Goal: Find specific page/section: Find specific page/section

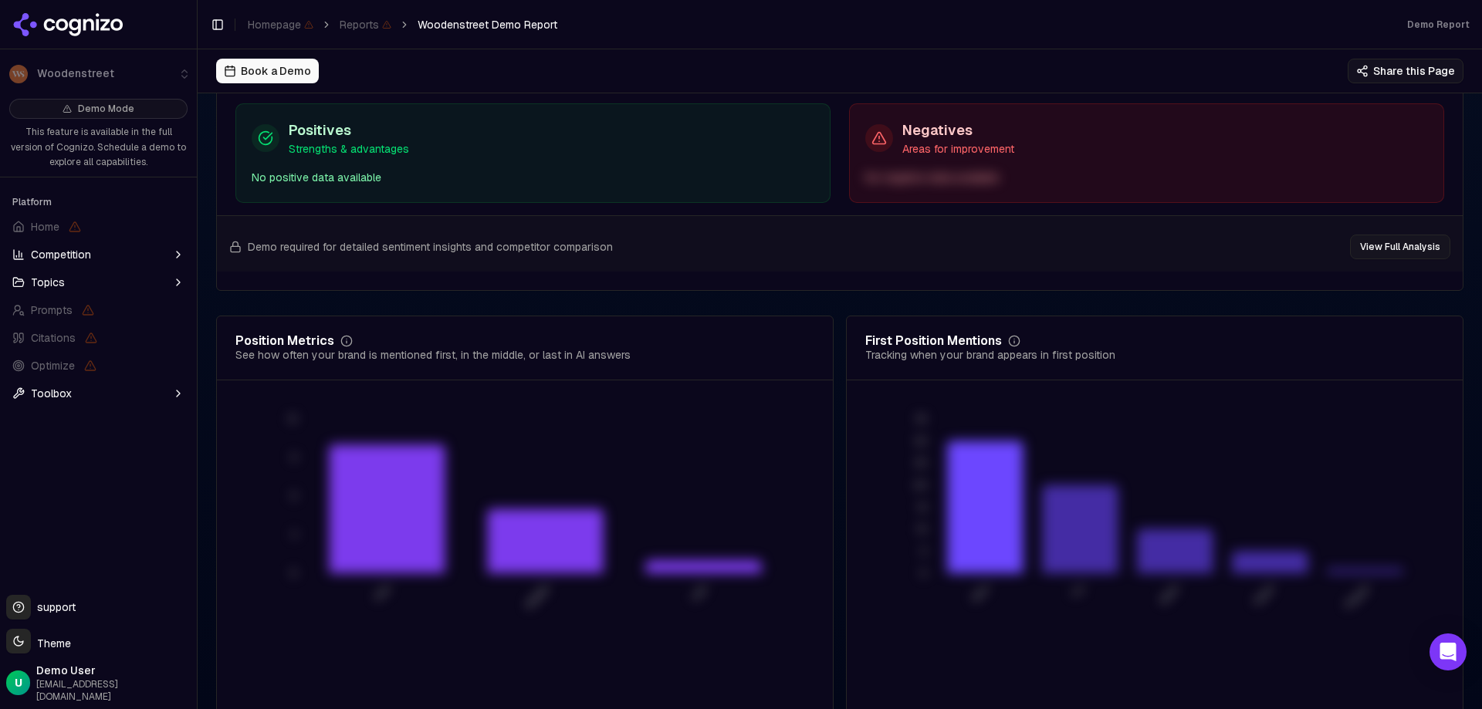
scroll to position [2961, 0]
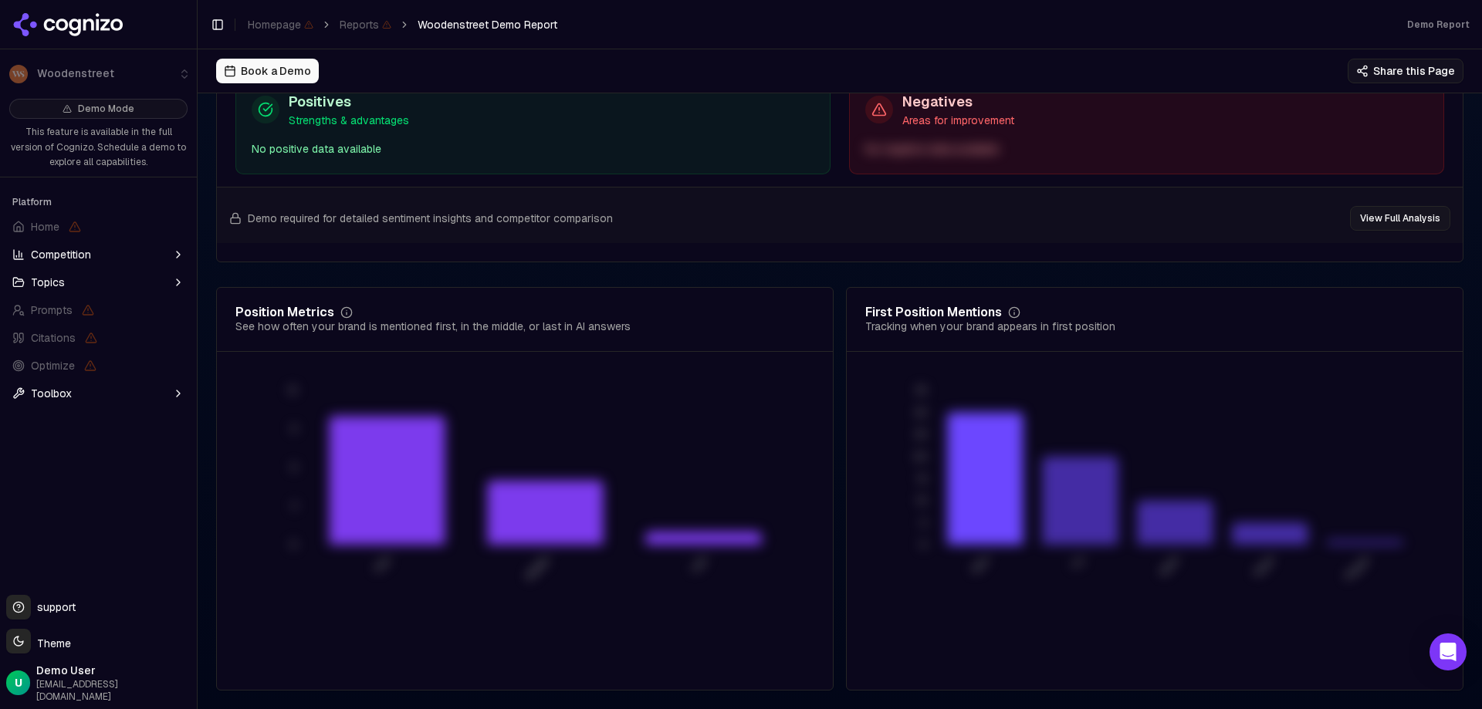
click at [100, 252] on button "Competition" at bounding box center [98, 254] width 184 height 25
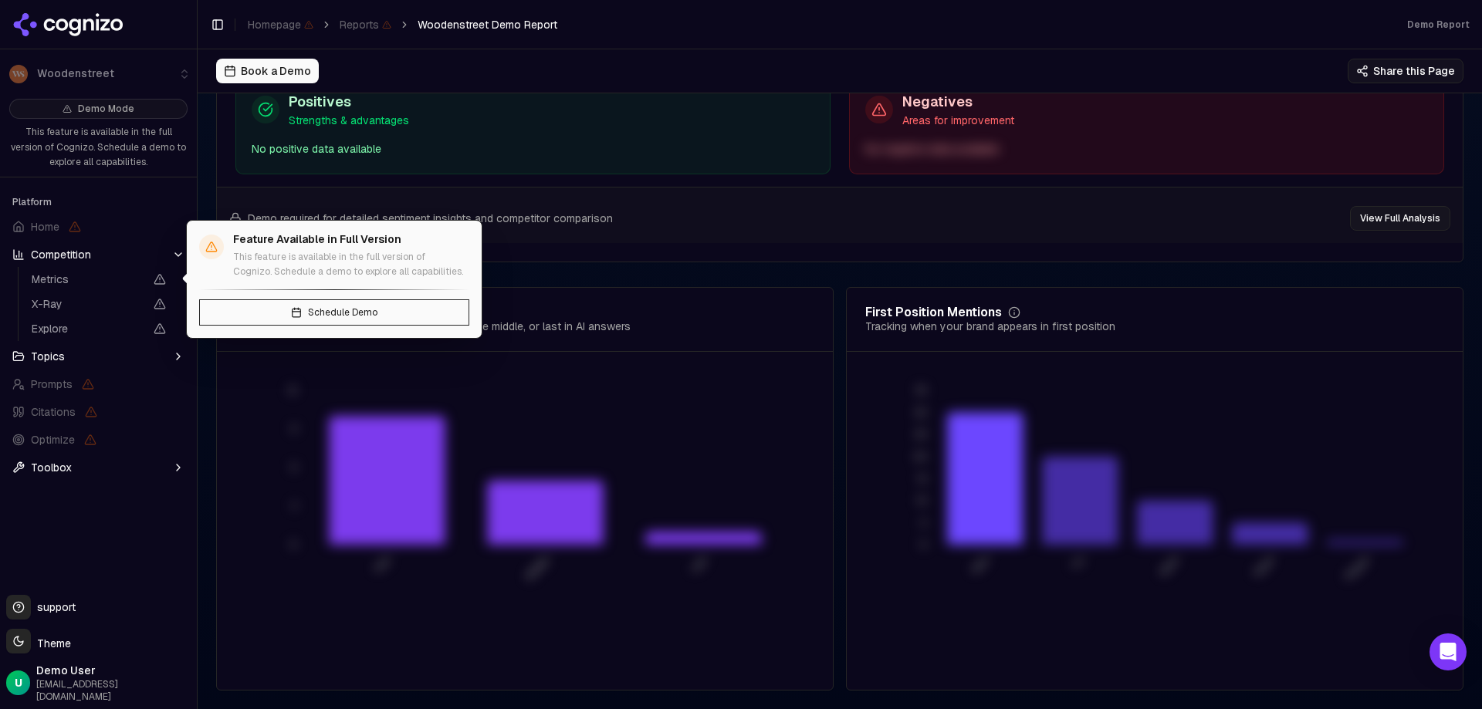
click at [103, 270] on span "Metrics" at bounding box center [98, 280] width 147 height 22
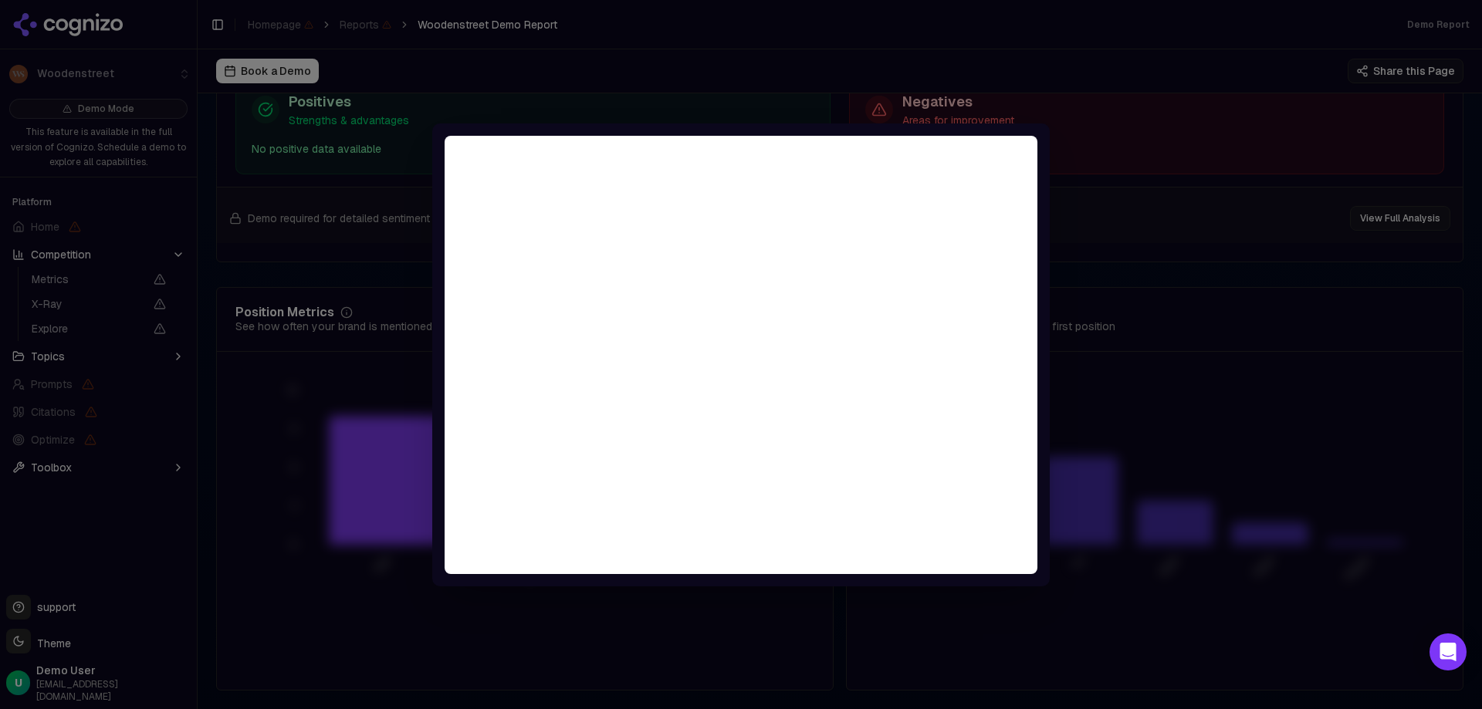
click at [103, 281] on div at bounding box center [741, 354] width 1482 height 709
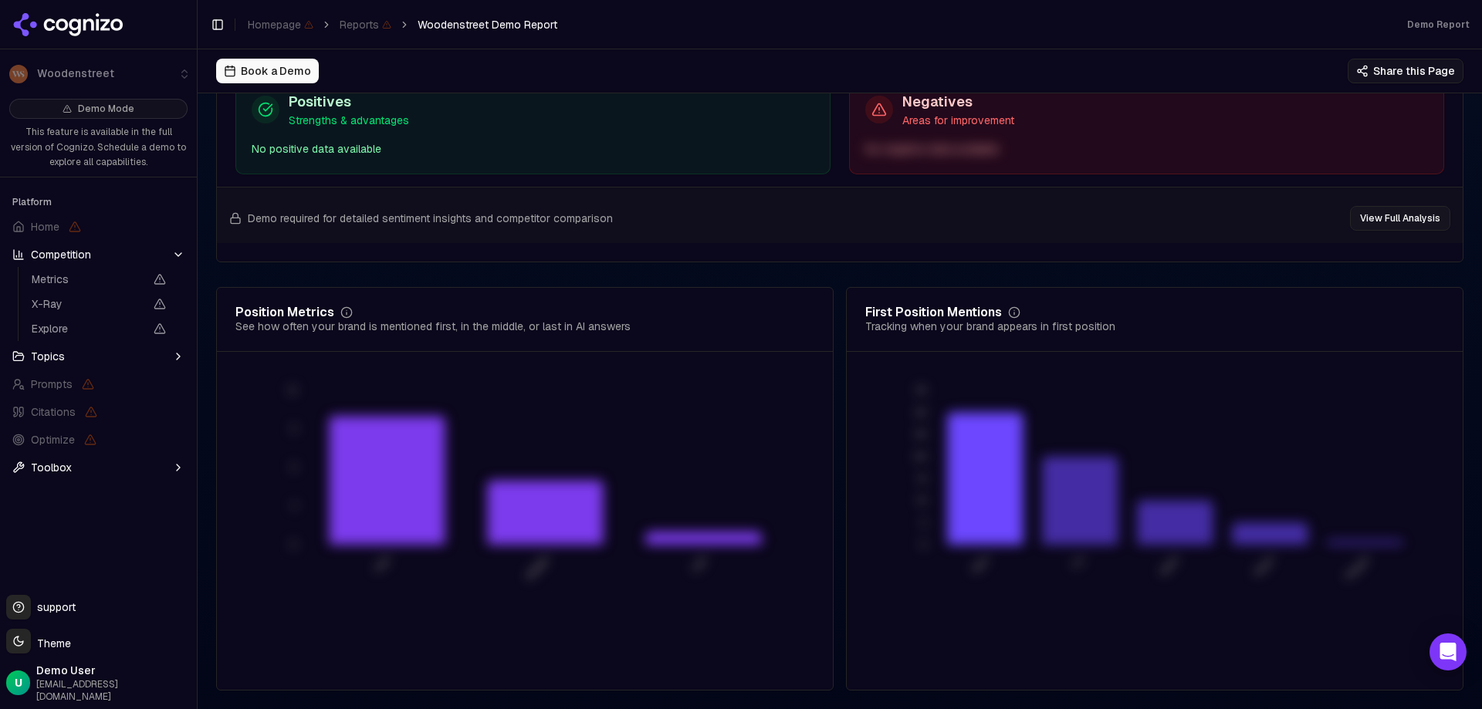
click at [103, 281] on span "Metrics" at bounding box center [88, 279] width 113 height 15
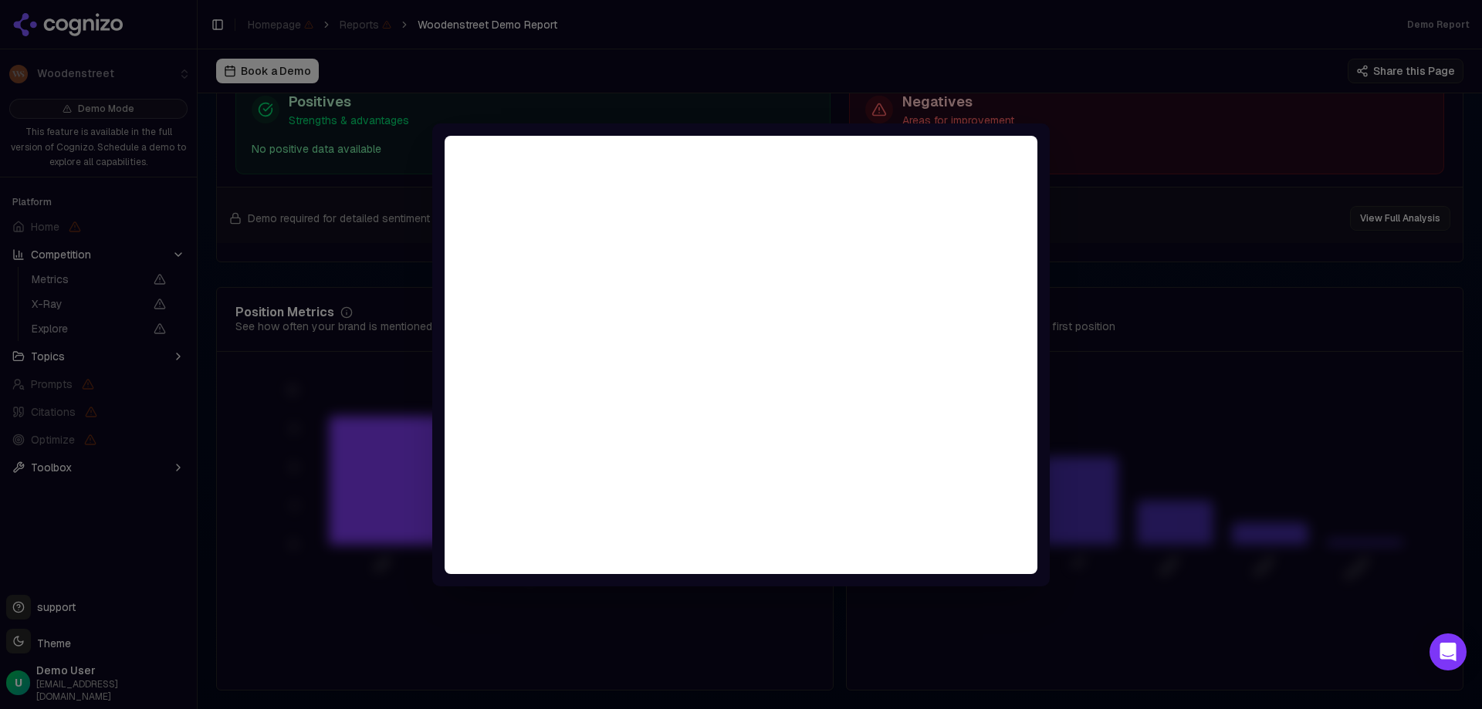
click at [117, 357] on div at bounding box center [741, 354] width 1482 height 709
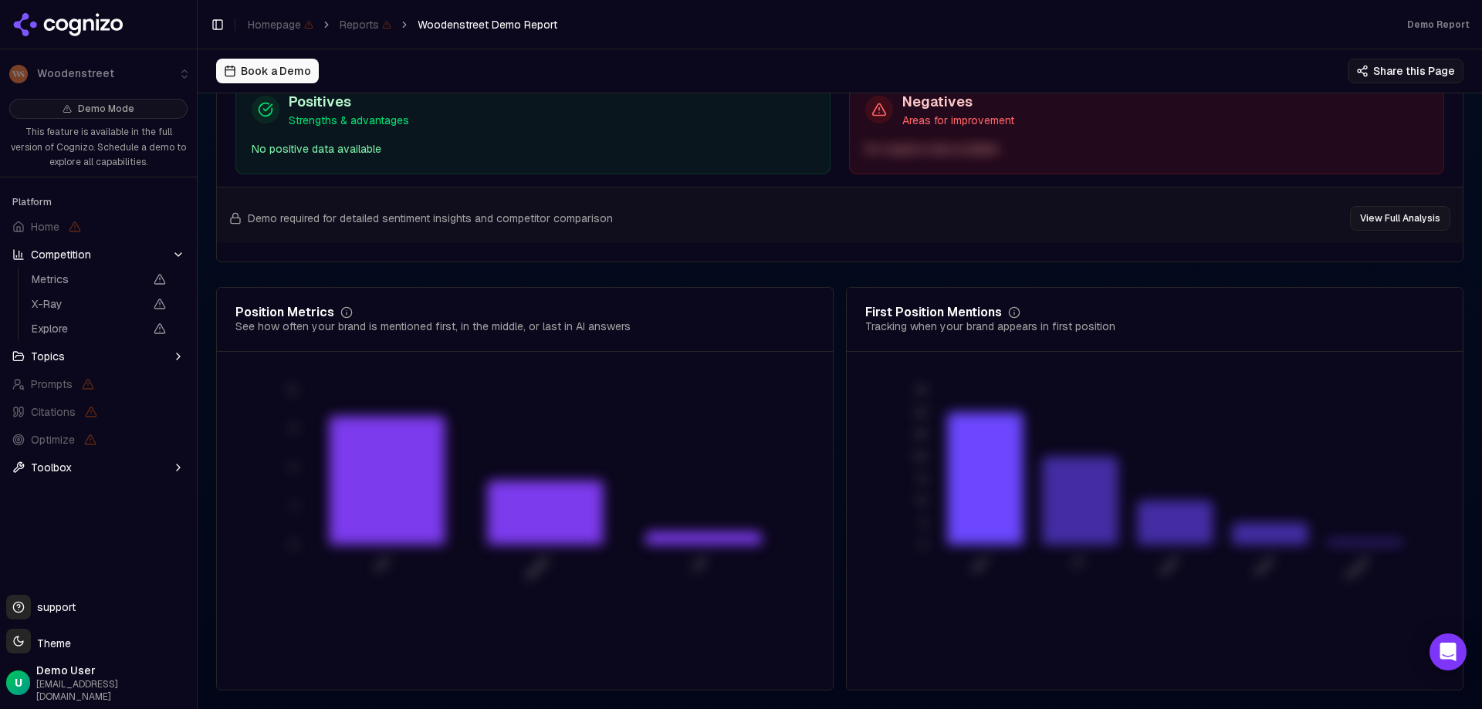
click at [117, 357] on button "Topics" at bounding box center [98, 356] width 184 height 25
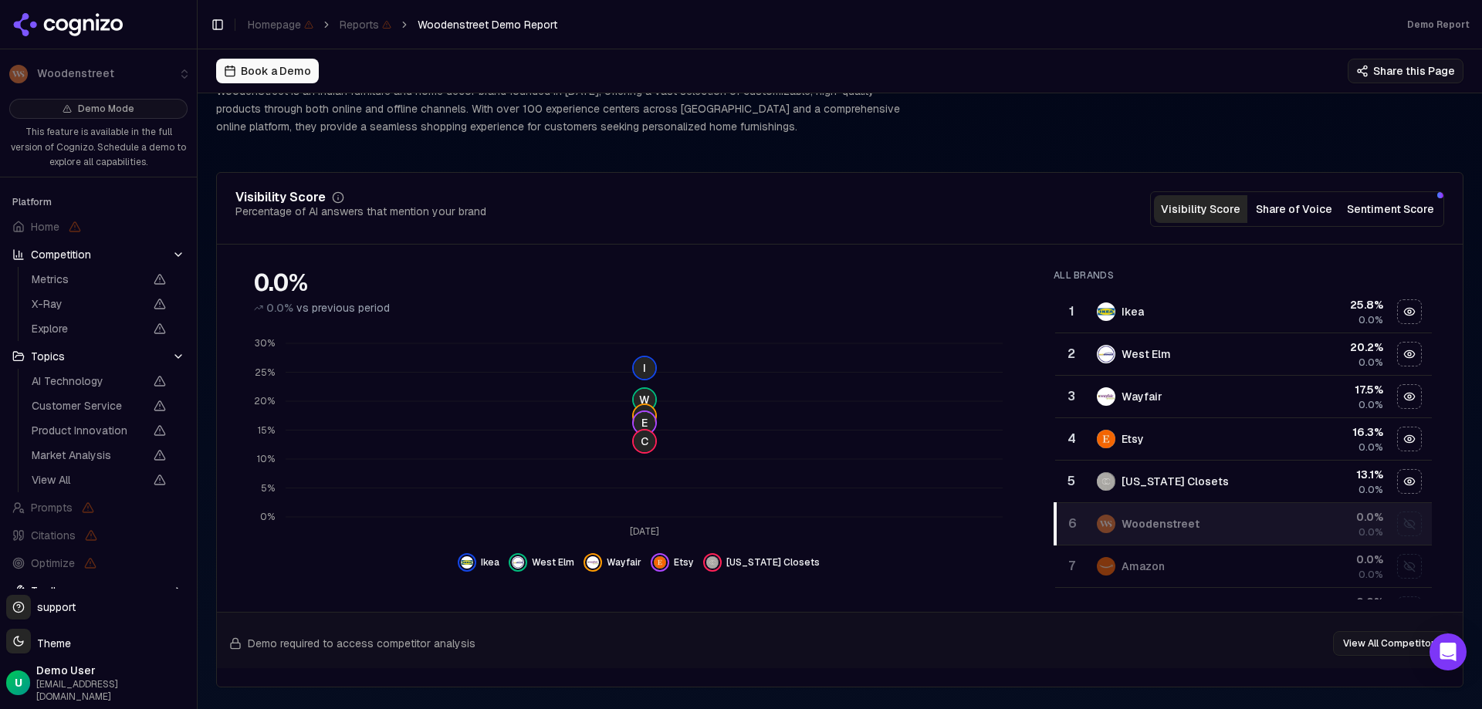
scroll to position [0, 0]
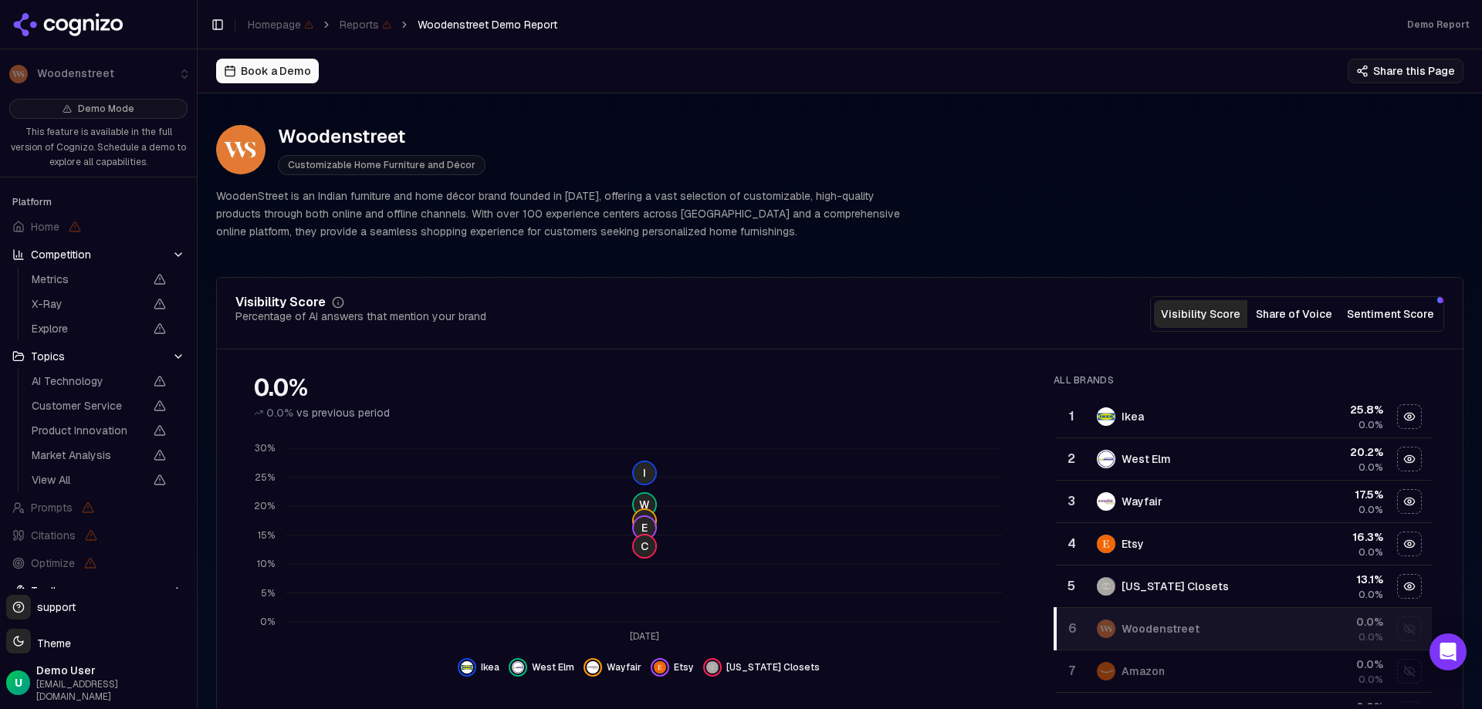
click at [415, 168] on span "Customizable Home Furniture and Décor" at bounding box center [382, 165] width 208 height 20
click at [385, 14] on div "Toggle Sidebar Homepage Reports Woodenstreet Demo Report" at bounding box center [384, 25] width 372 height 22
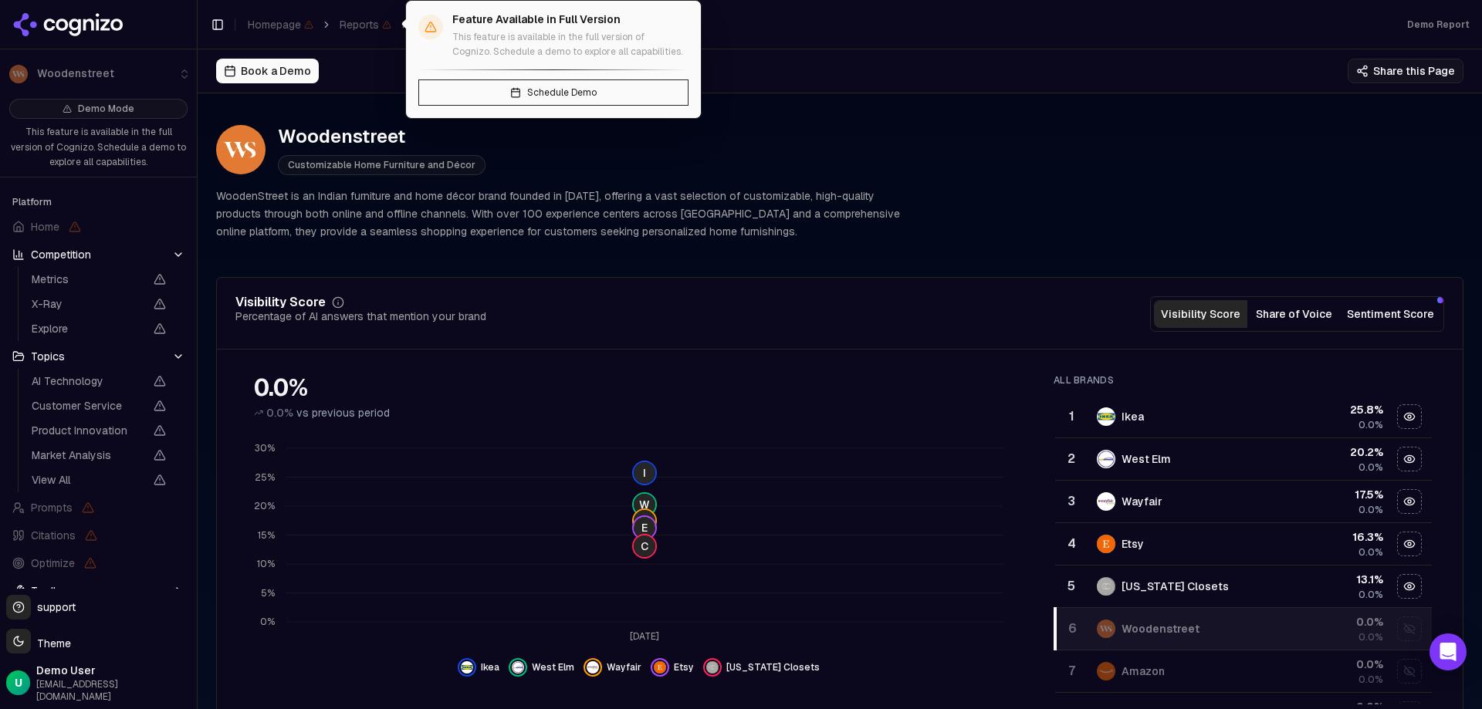
click at [382, 17] on span "Reports" at bounding box center [366, 24] width 52 height 15
